Goal: Navigation & Orientation: Find specific page/section

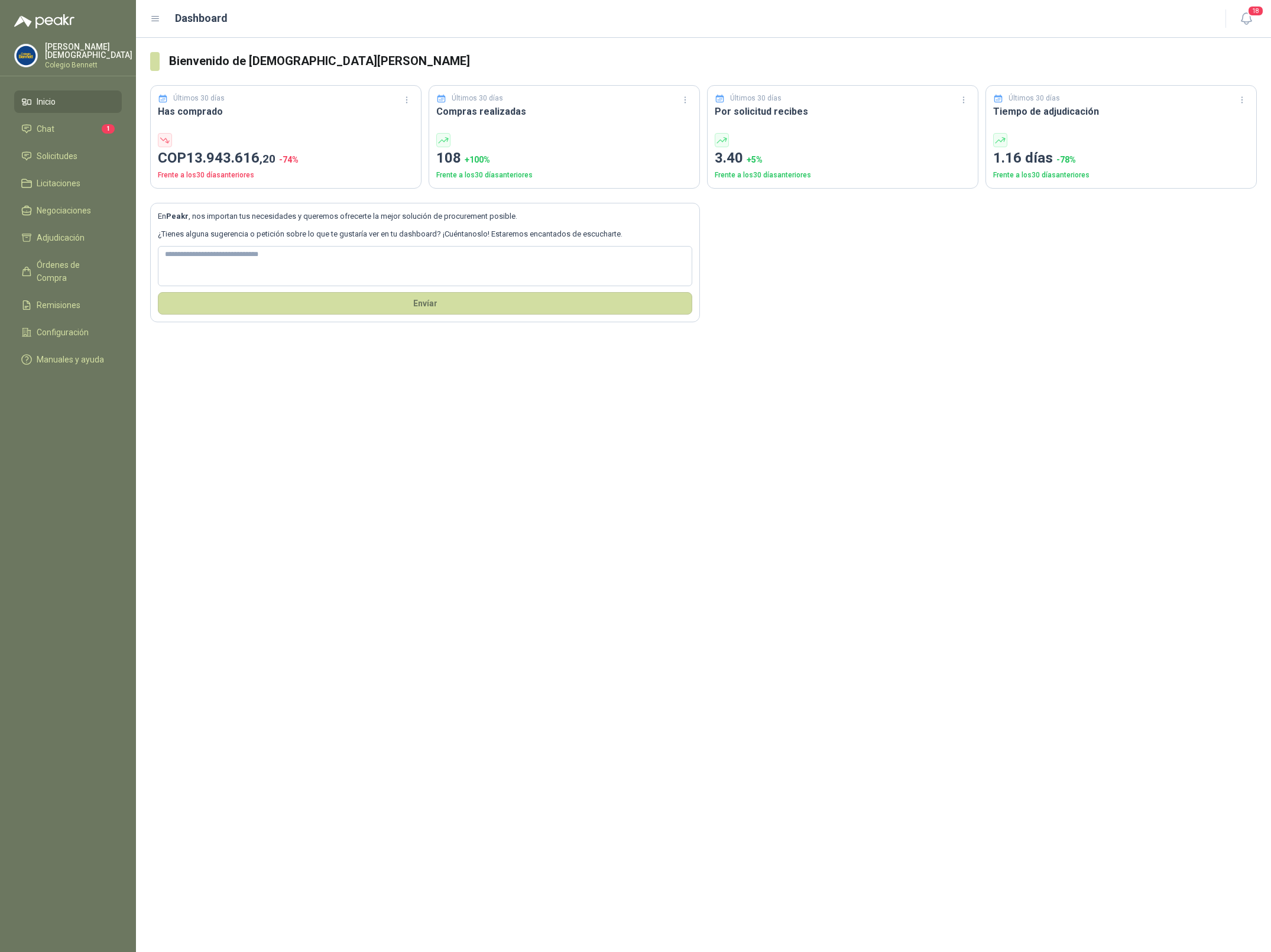
click at [81, 62] on p "Colegio Bennett" at bounding box center [89, 65] width 88 height 7
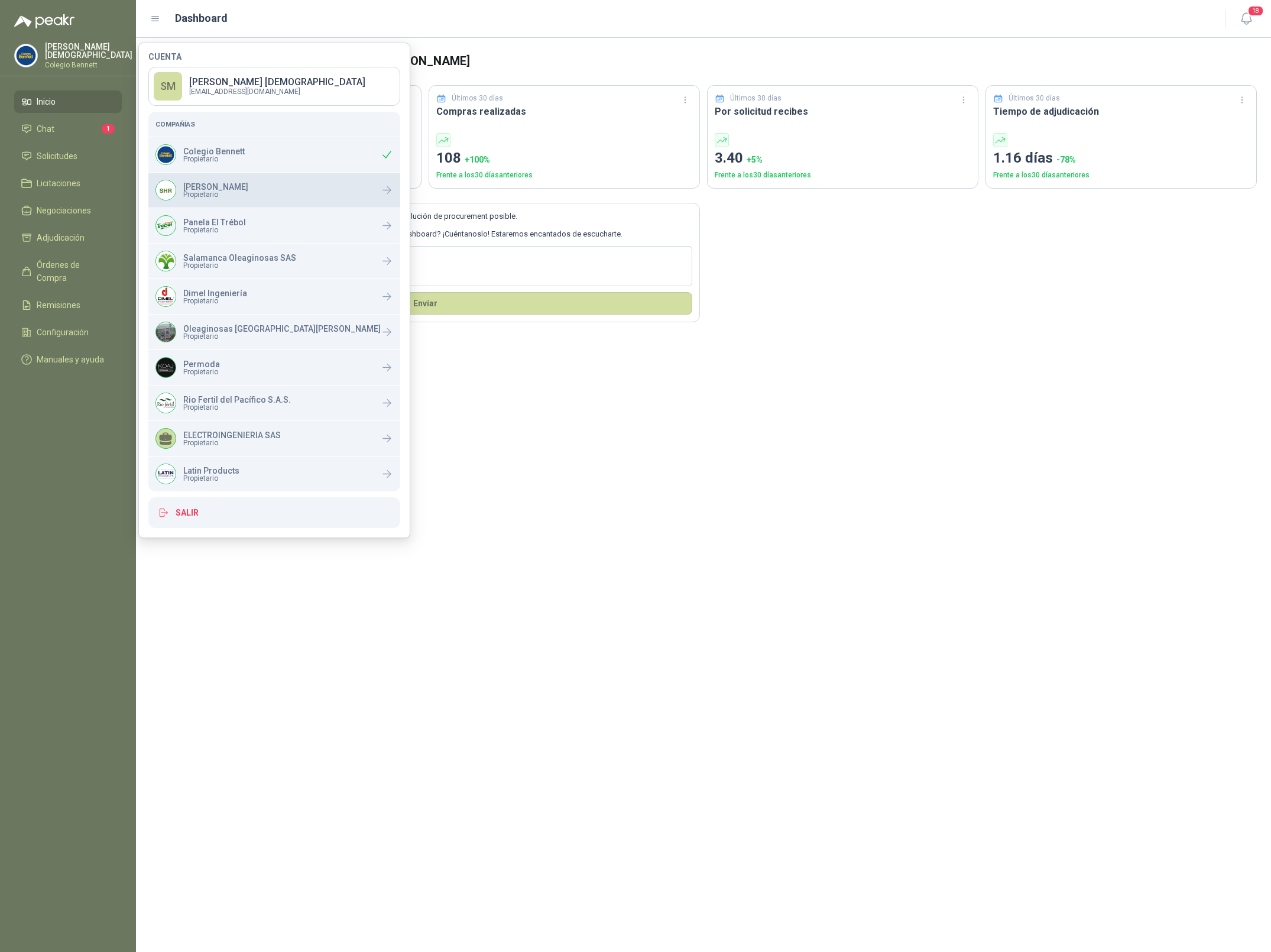
click at [235, 199] on div "S Holguín Ramos Propietario" at bounding box center [202, 190] width 93 height 21
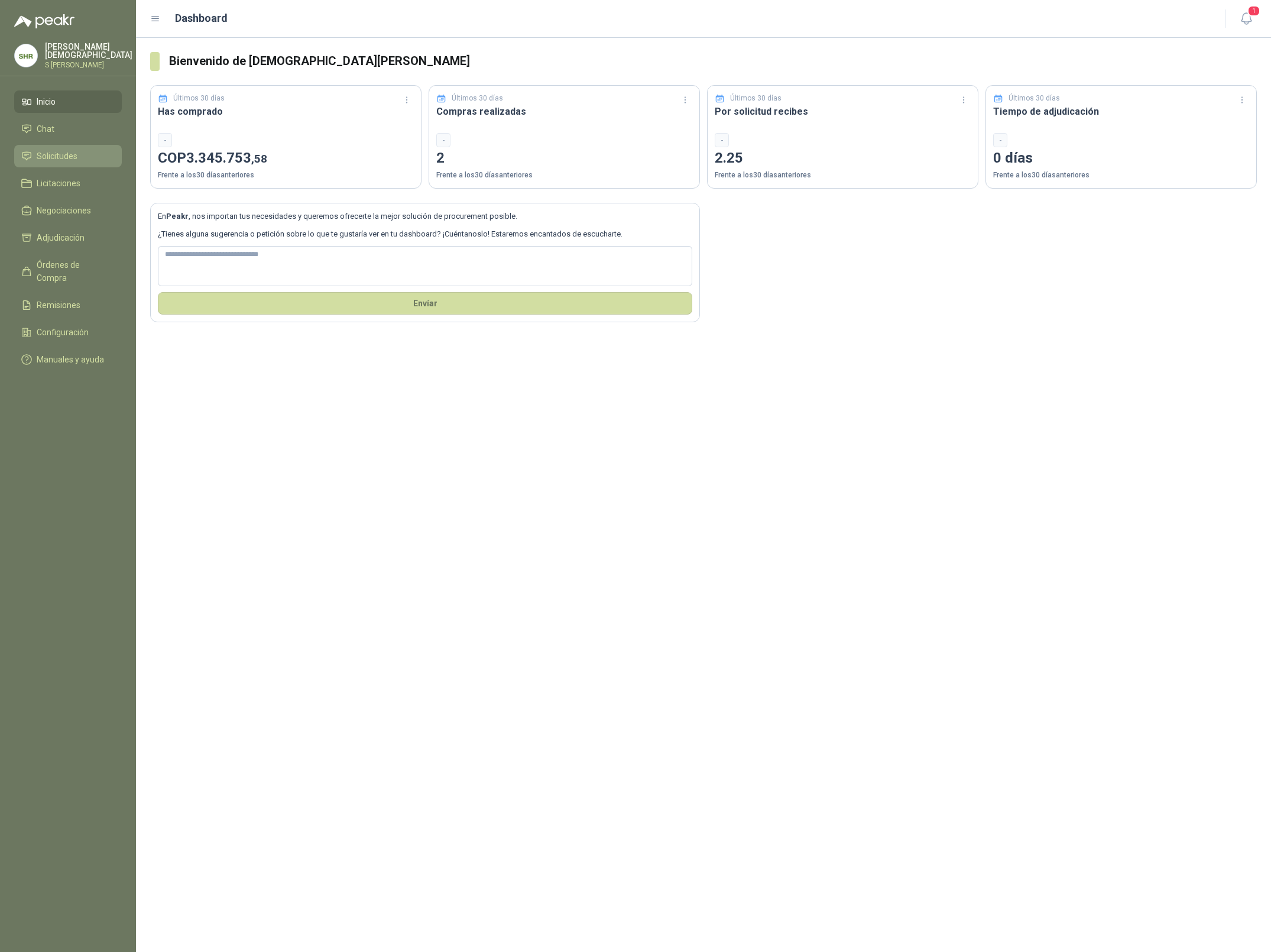
drag, startPoint x: 38, startPoint y: 145, endPoint x: 50, endPoint y: 147, distance: 12.2
click at [38, 145] on link "Solicitudes" at bounding box center [67, 156] width 108 height 22
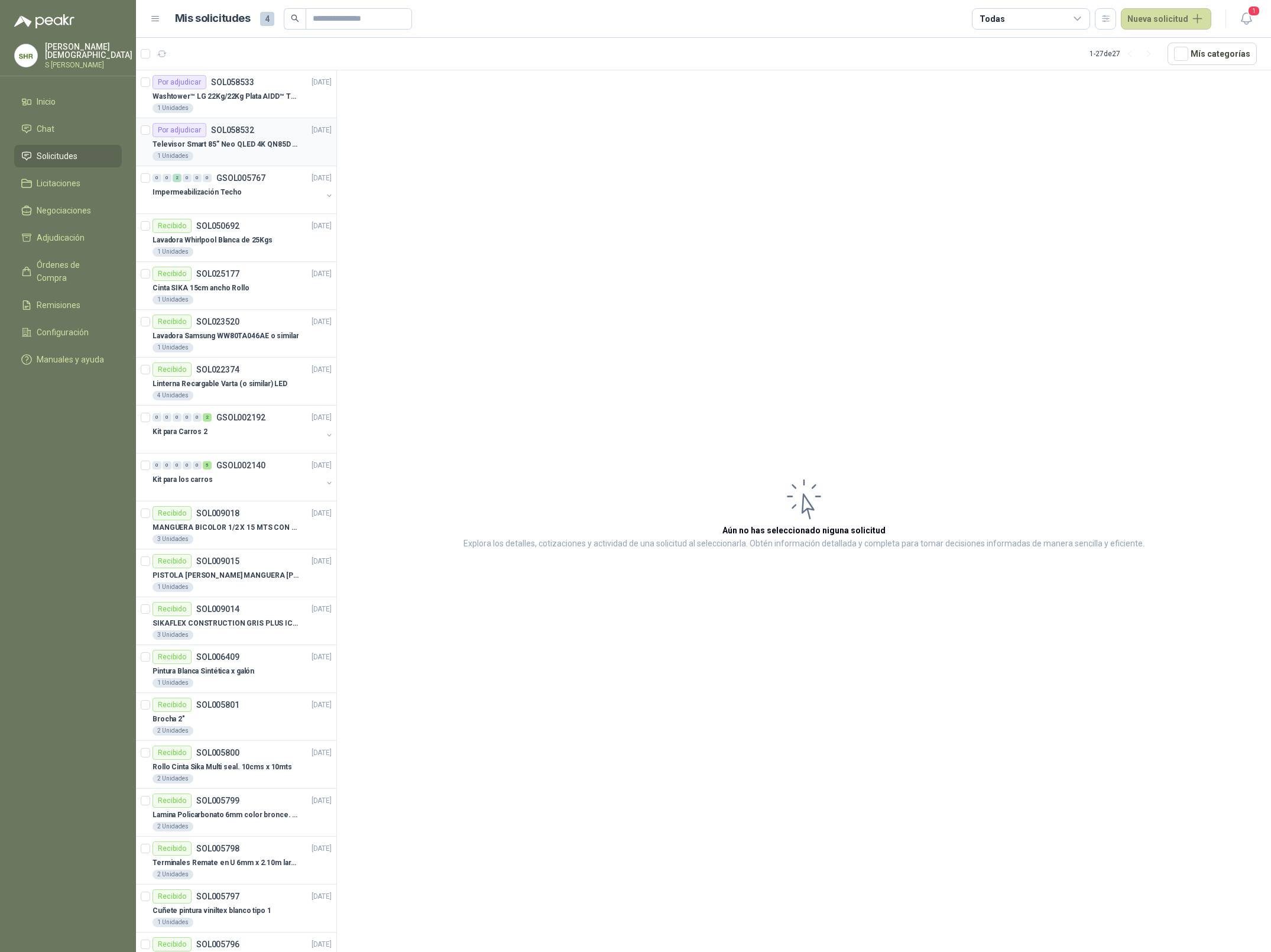
click at [219, 160] on div "1 Unidades" at bounding box center [242, 156] width 179 height 10
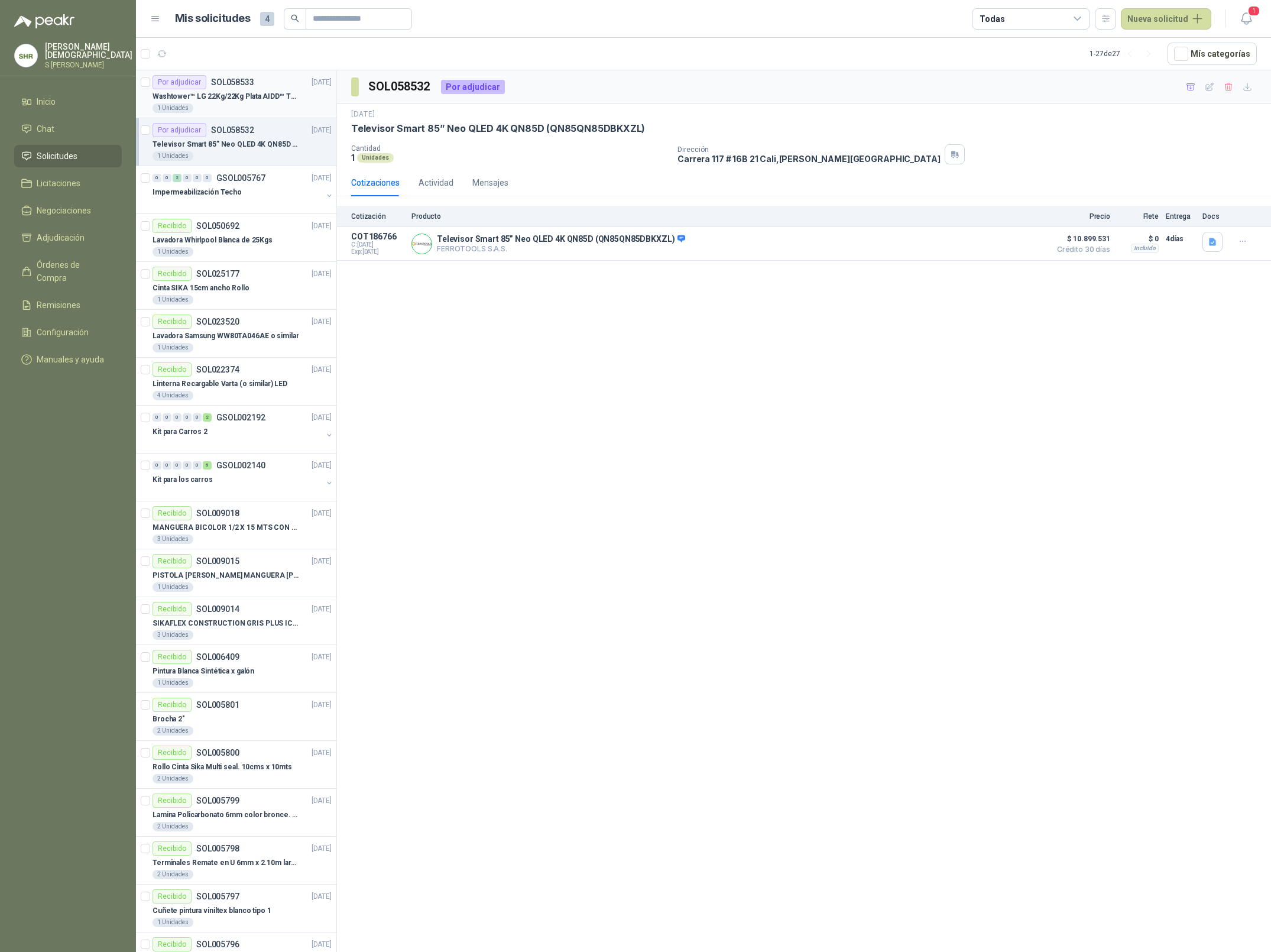
click at [239, 92] on p "Washtower™ LG 22Kg/22Kg Plata AIDD™ ThinQ™ Steam™ WK22VS6P" at bounding box center [226, 97] width 147 height 11
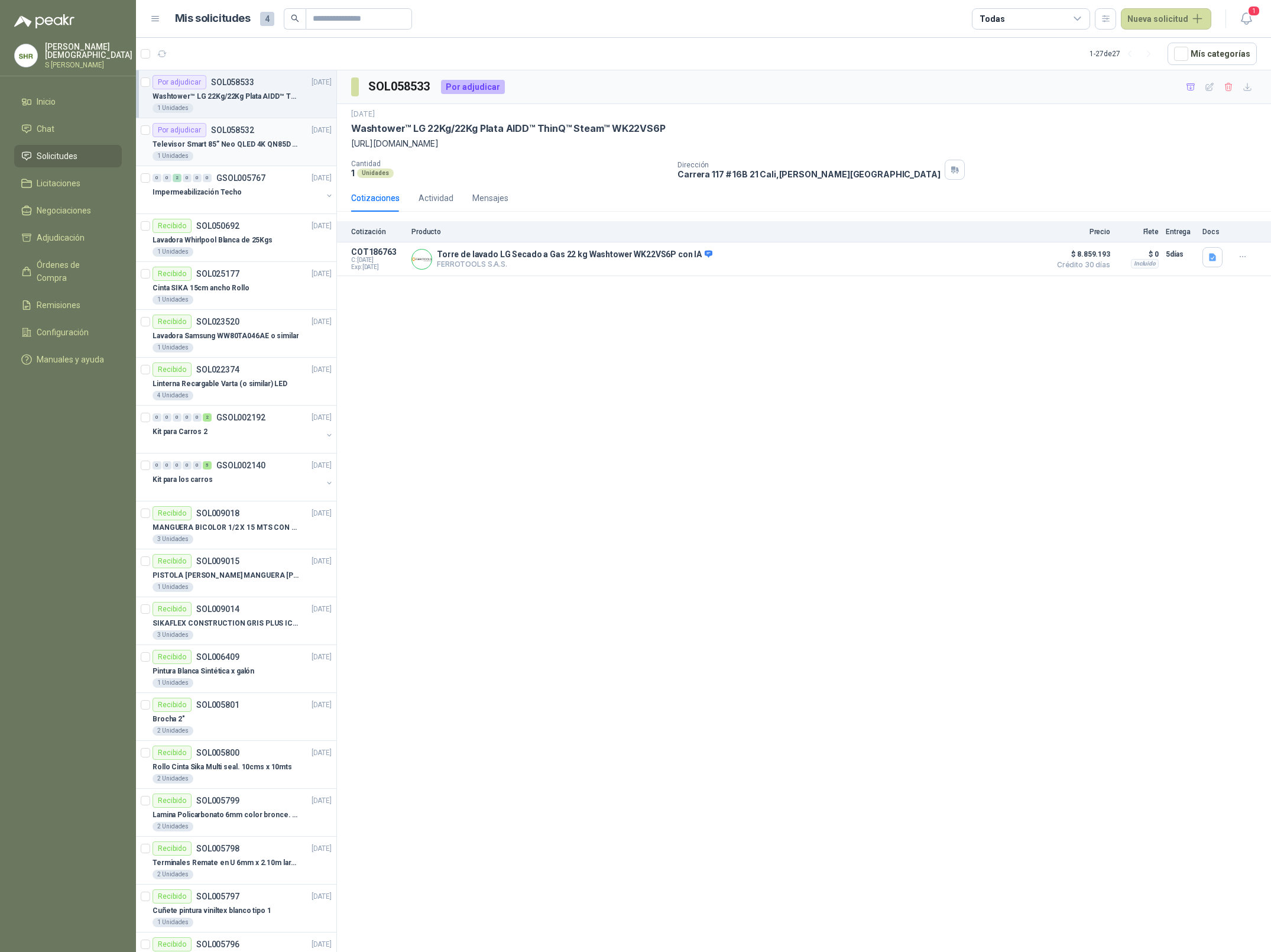
click at [233, 141] on p "Televisor Smart 85” Neo QLED 4K QN85D (QN85QN85DBKXZL)" at bounding box center [226, 144] width 147 height 11
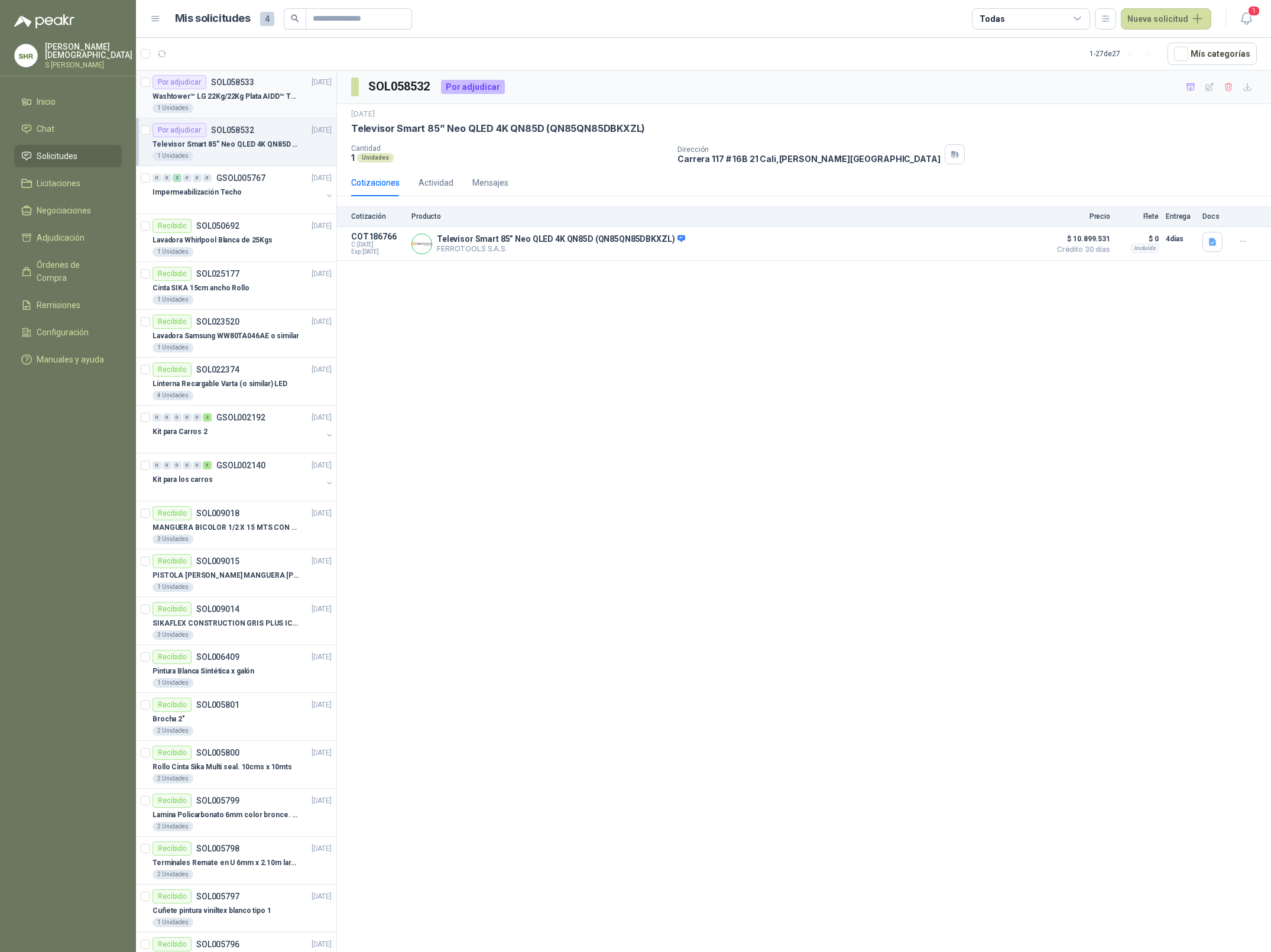
click at [266, 91] on p "Washtower™ LG 22Kg/22Kg Plata AIDD™ ThinQ™ Steam™ WK22VS6P" at bounding box center [226, 97] width 147 height 11
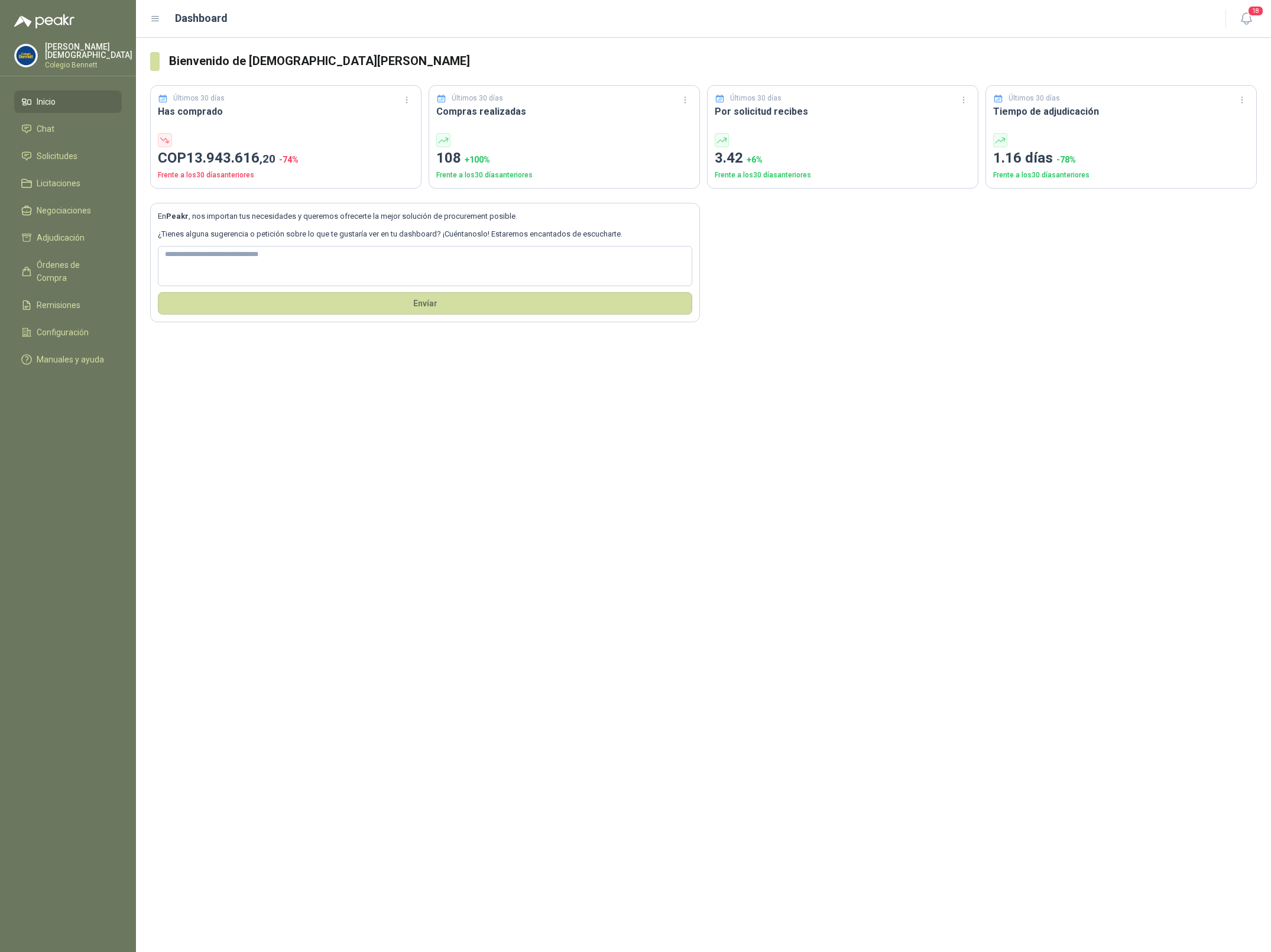
click at [86, 50] on p "[PERSON_NAME]" at bounding box center [89, 51] width 88 height 17
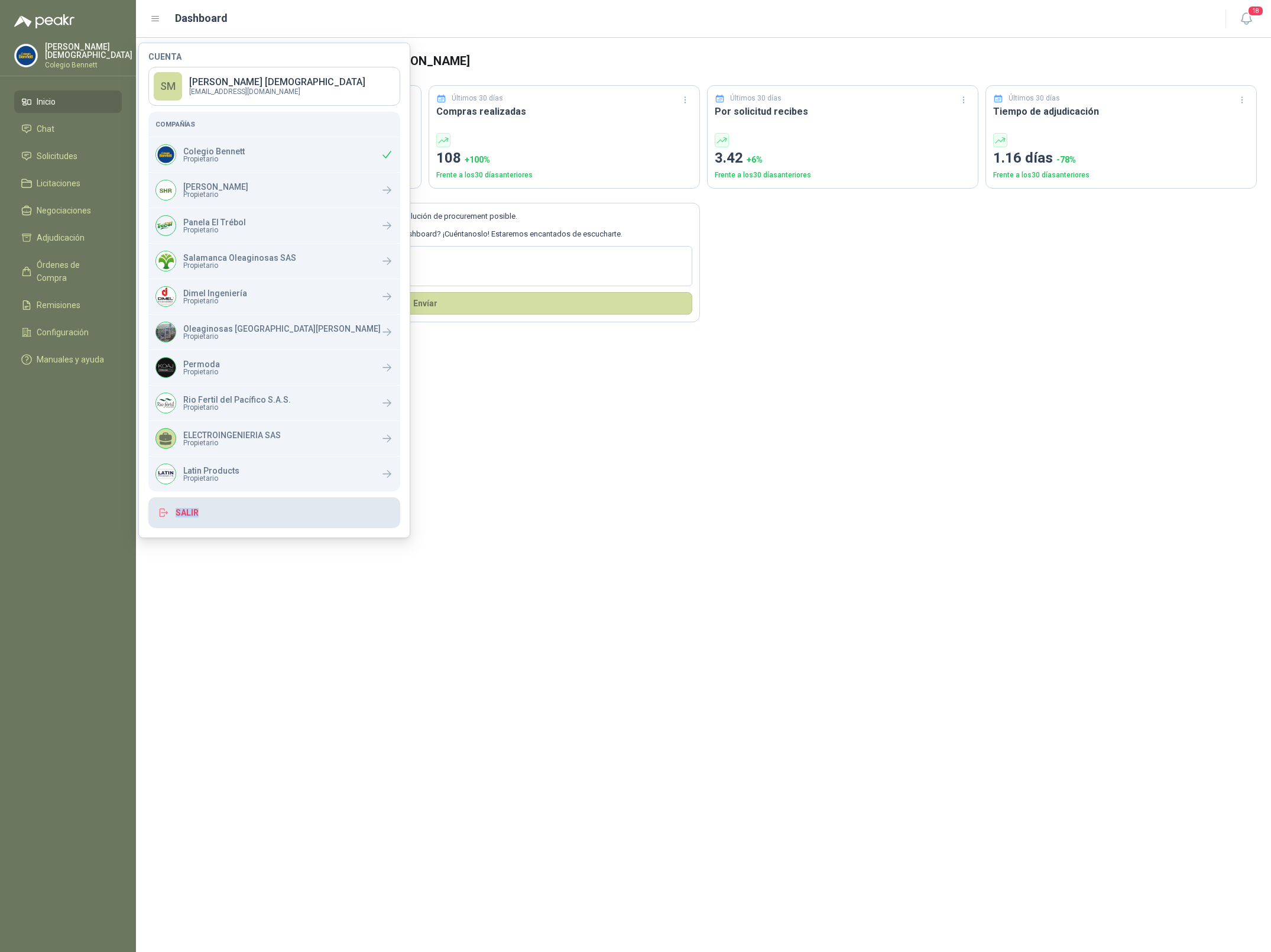
click at [199, 516] on button "Salir" at bounding box center [274, 512] width 252 height 31
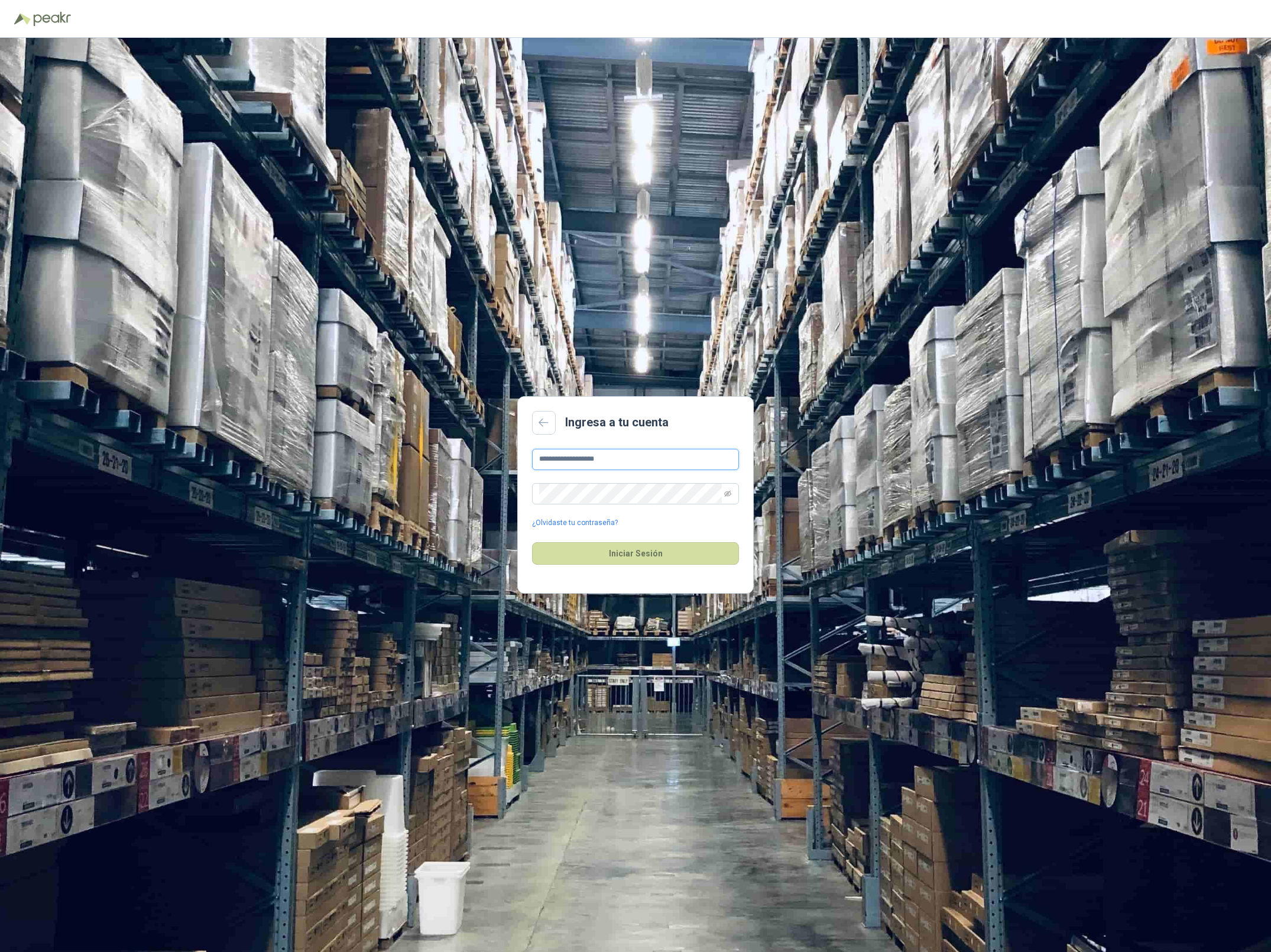
click at [633, 459] on input "**********" at bounding box center [636, 459] width 207 height 22
type input "**********"
click at [620, 558] on button "Iniciar Sesión" at bounding box center [636, 553] width 207 height 22
